Goal: Task Accomplishment & Management: Use online tool/utility

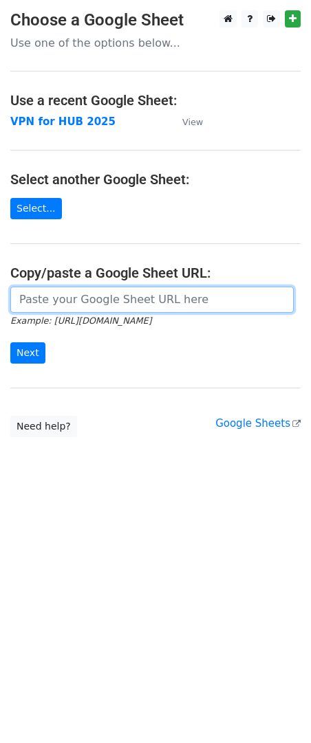
click at [54, 296] on input "url" at bounding box center [151, 300] width 283 height 26
paste input "https://docs.google.com/spreadsheets/d/1qkNuSo23TDq5cmzdwjmpJevgdKr4e3wx35cei-U…"
type input "https://docs.google.com/spreadsheets/d/1qkNuSo23TDq5cmzdwjmpJevgdKr4e3wx35cei-U…"
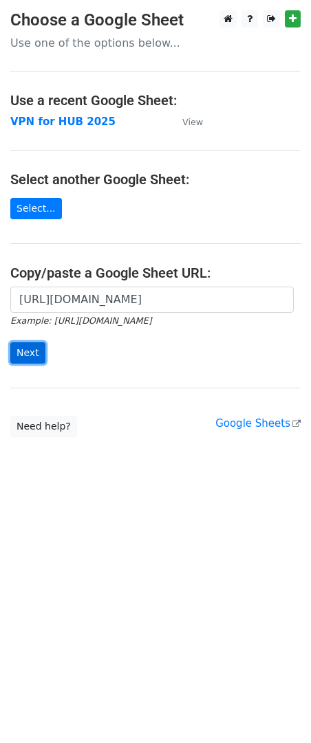
click at [20, 355] on input "Next" at bounding box center [27, 352] width 35 height 21
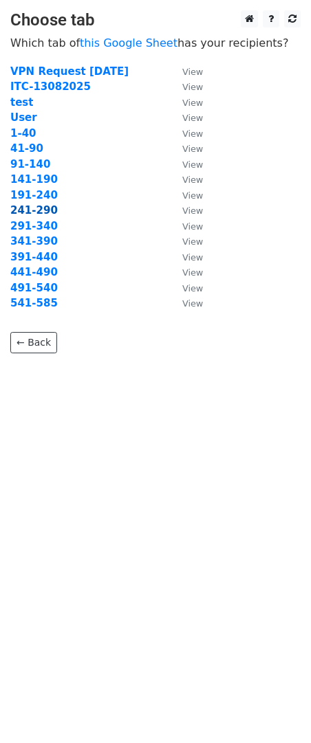
click at [20, 214] on strong "241-290" at bounding box center [33, 210] width 47 height 12
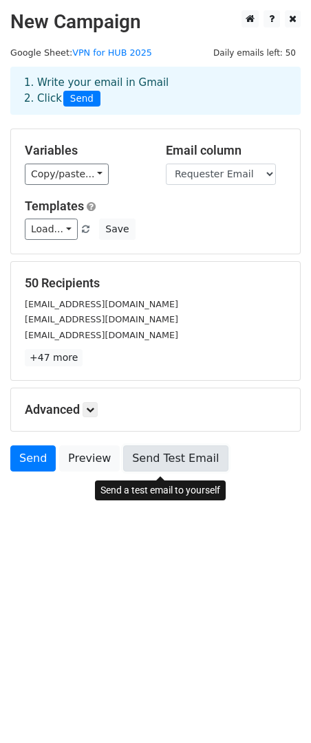
click at [179, 467] on link "Send Test Email" at bounding box center [175, 458] width 104 height 26
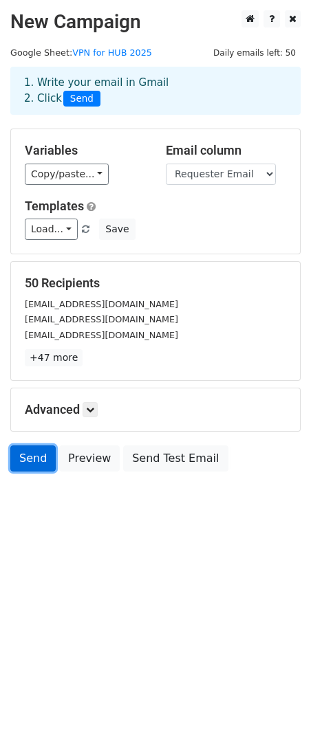
click at [31, 461] on link "Send" at bounding box center [32, 458] width 45 height 26
